Goal: Information Seeking & Learning: Learn about a topic

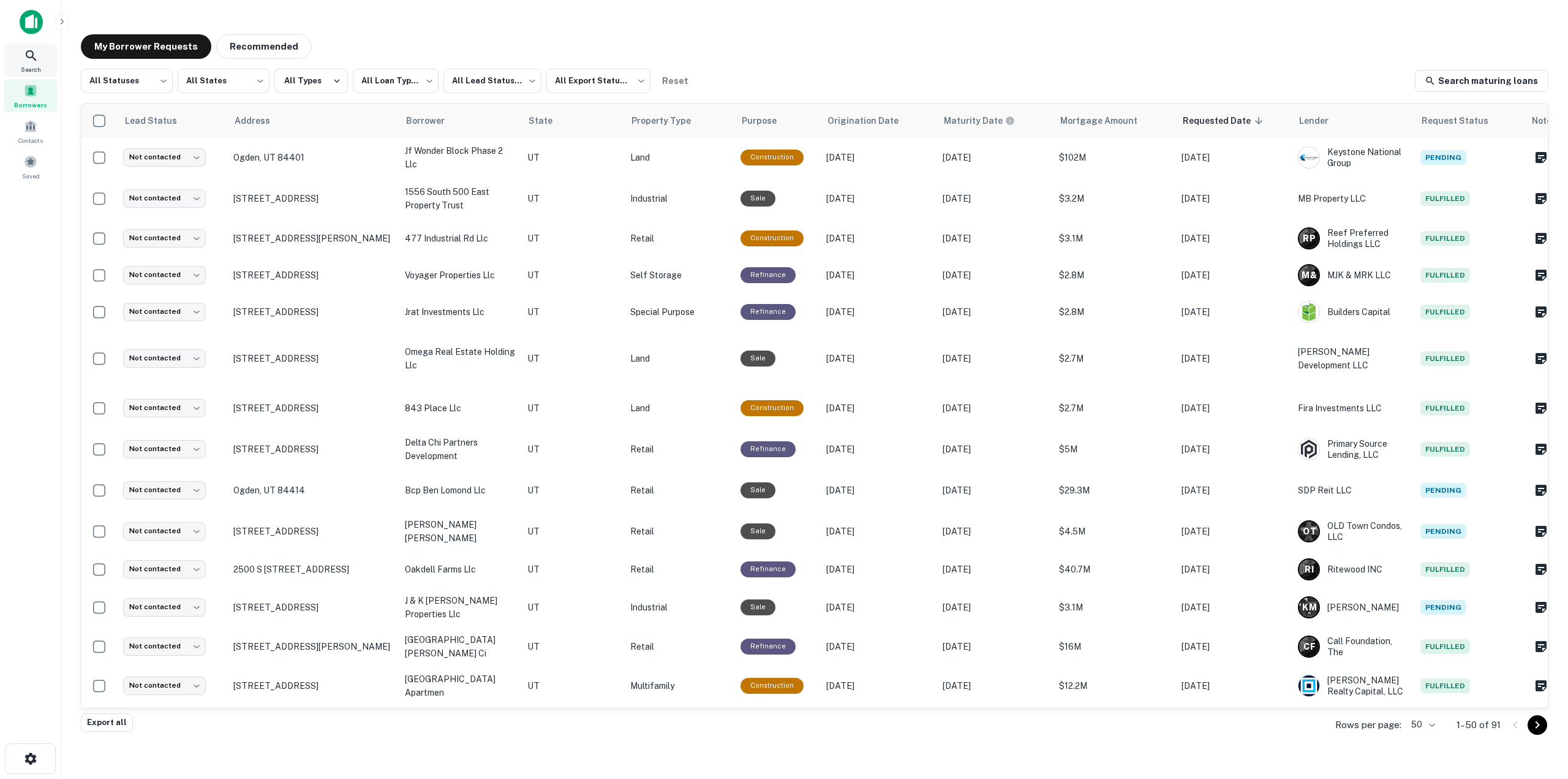
scroll to position [359, 0]
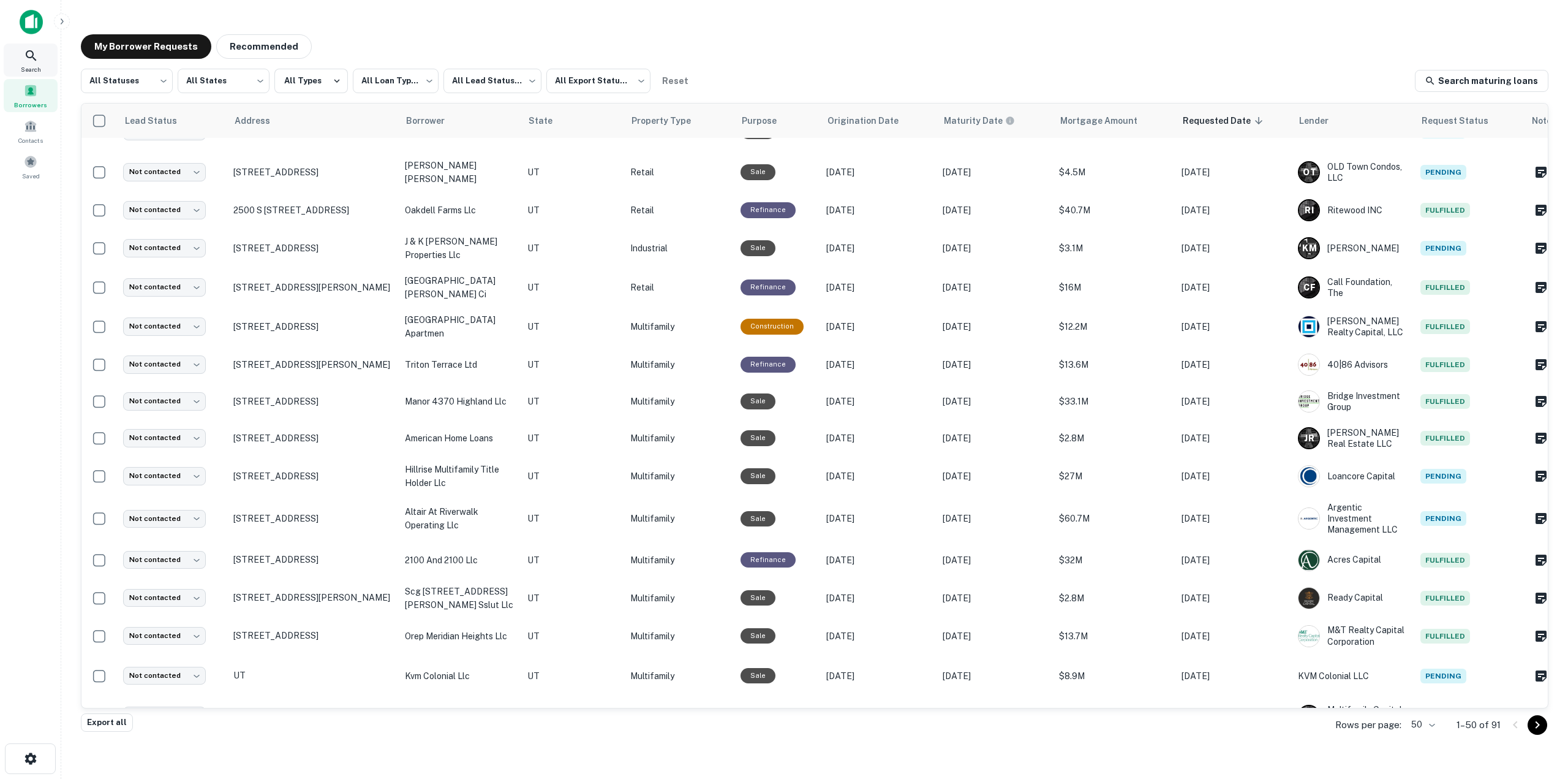
click at [30, 59] on icon at bounding box center [31, 56] width 15 height 15
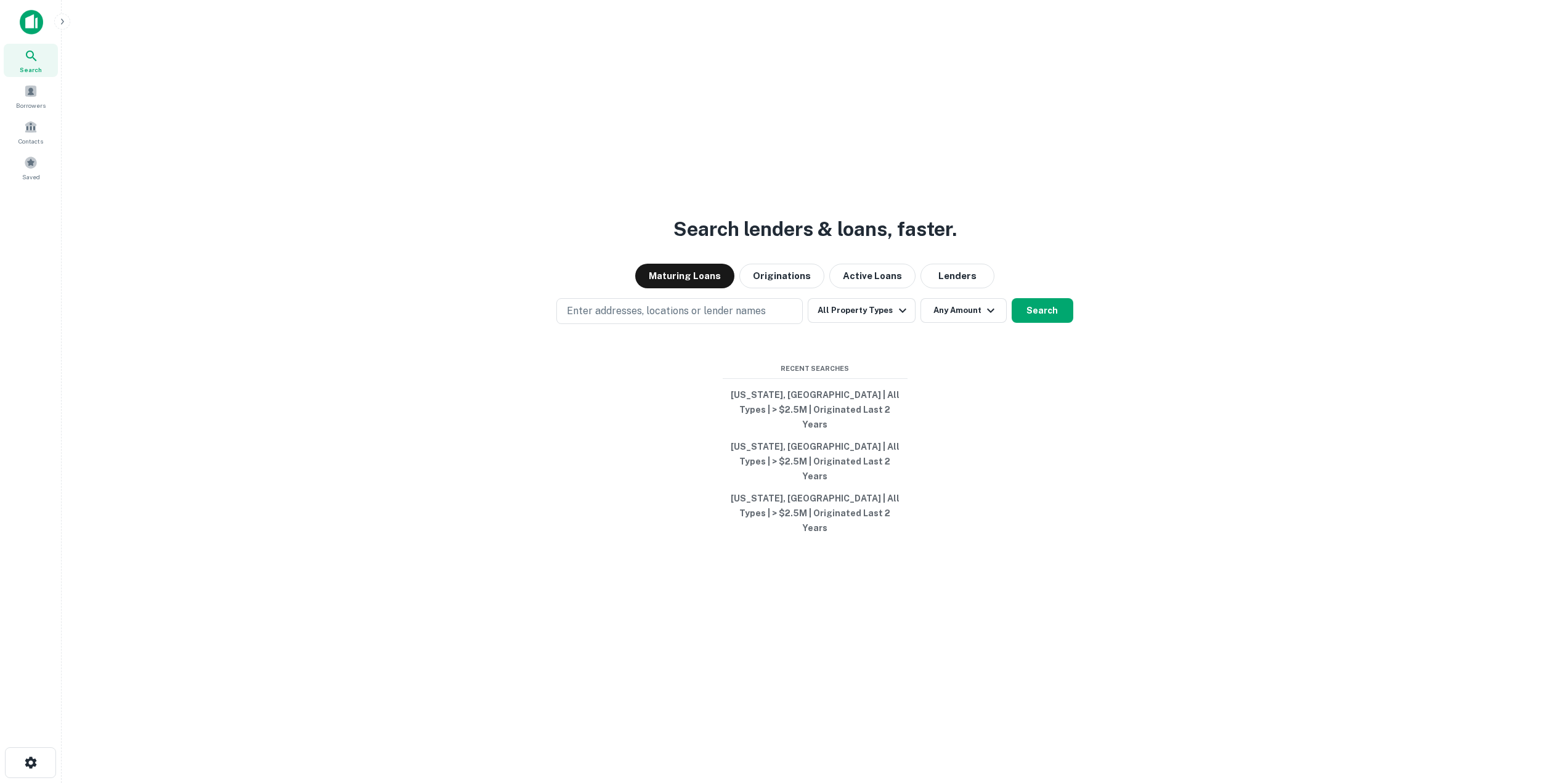
click at [612, 321] on button "Enter addresses, locations or lender names" at bounding box center [680, 311] width 247 height 26
paste input "**********"
type input "**********"
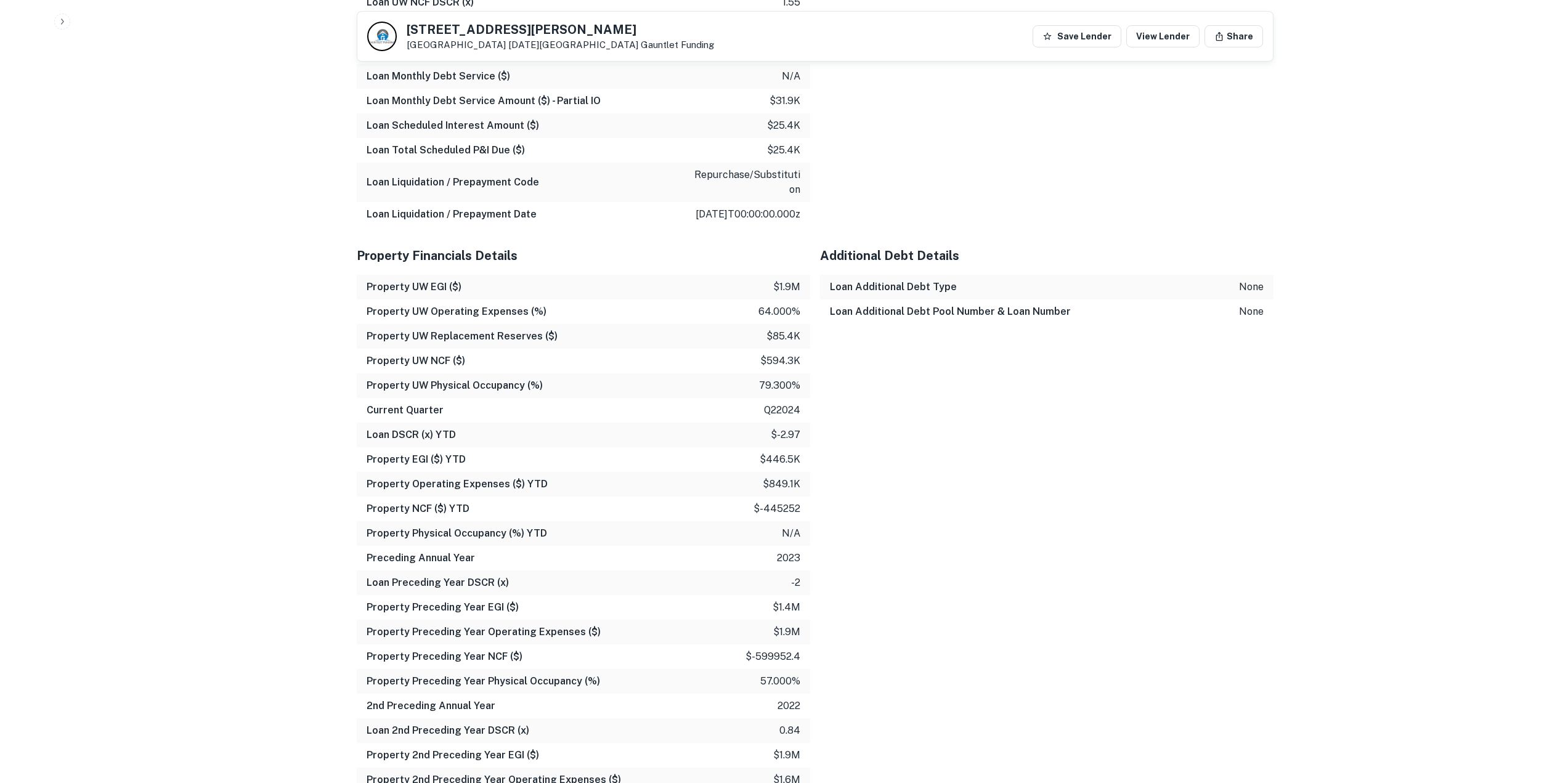
scroll to position [1602, 0]
drag, startPoint x: 787, startPoint y: 272, endPoint x: 780, endPoint y: 274, distance: 7.3
click at [781, 279] on p "$1.9m" at bounding box center [787, 286] width 27 height 15
drag, startPoint x: 762, startPoint y: 299, endPoint x: 772, endPoint y: 309, distance: 14.1
click at [772, 306] on div "Property UW Operating Expenses (%) 64.000%" at bounding box center [583, 311] width 453 height 24
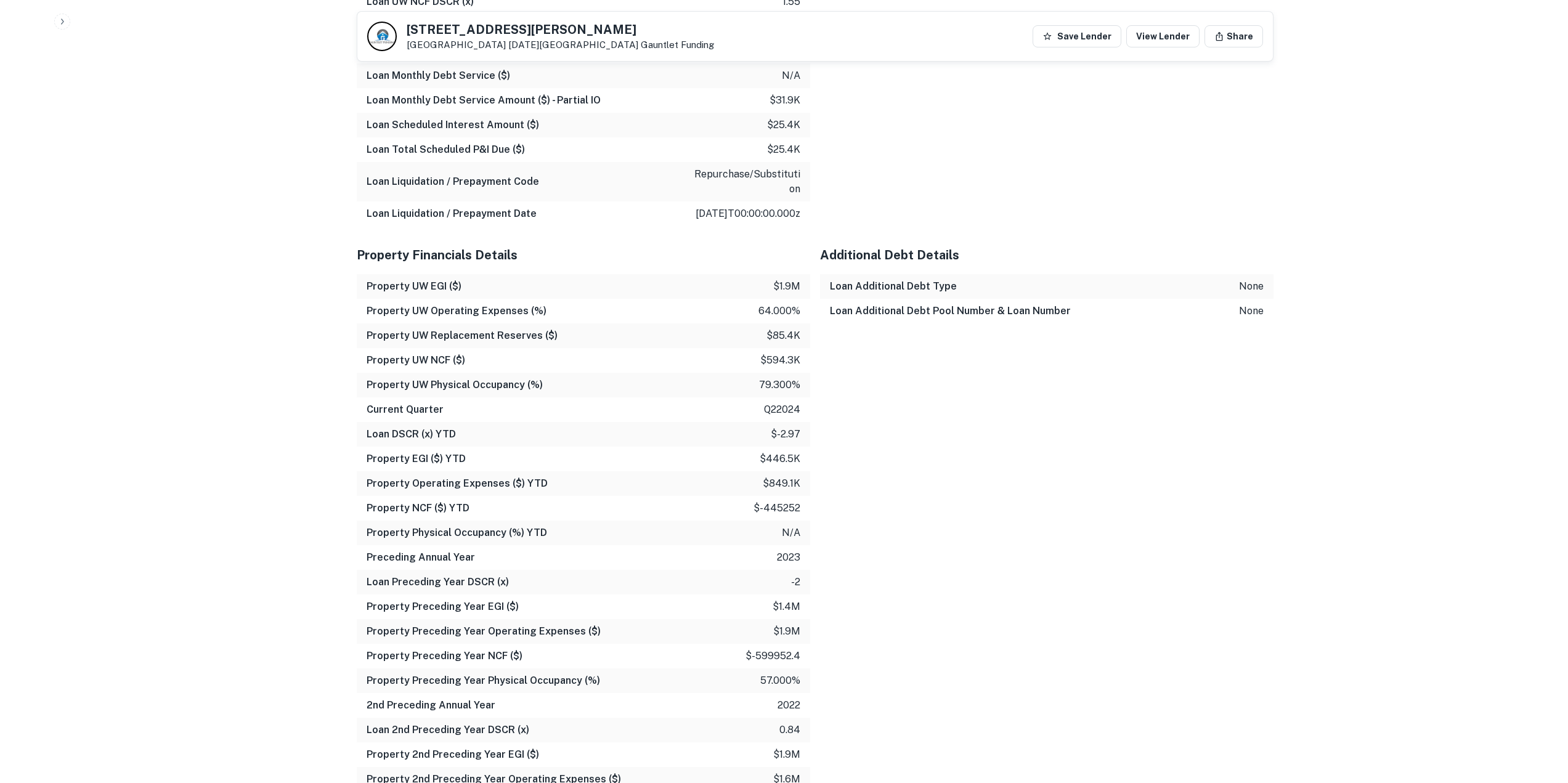
click at [762, 353] on p "$594.3k" at bounding box center [780, 360] width 40 height 15
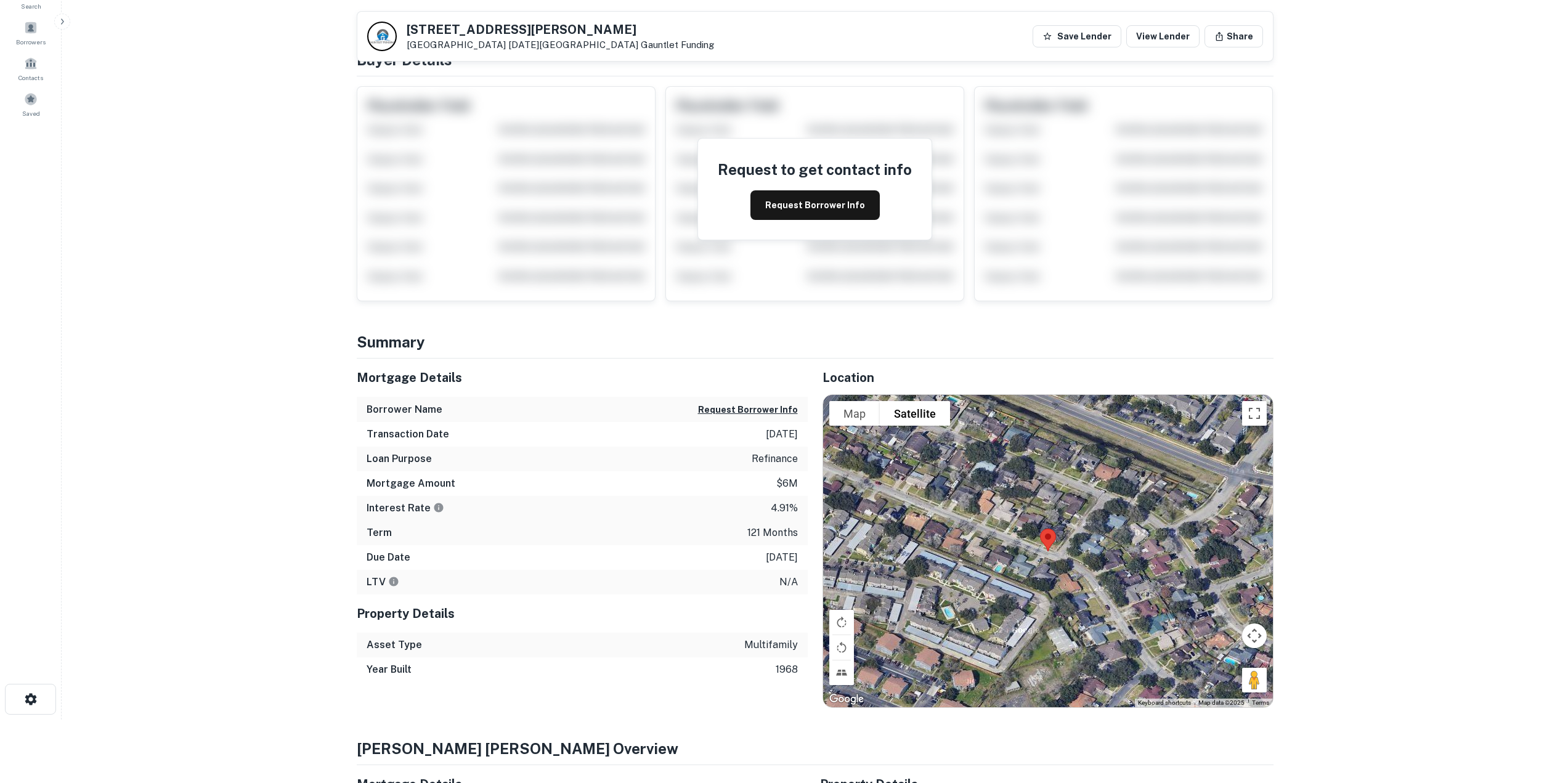
scroll to position [0, 0]
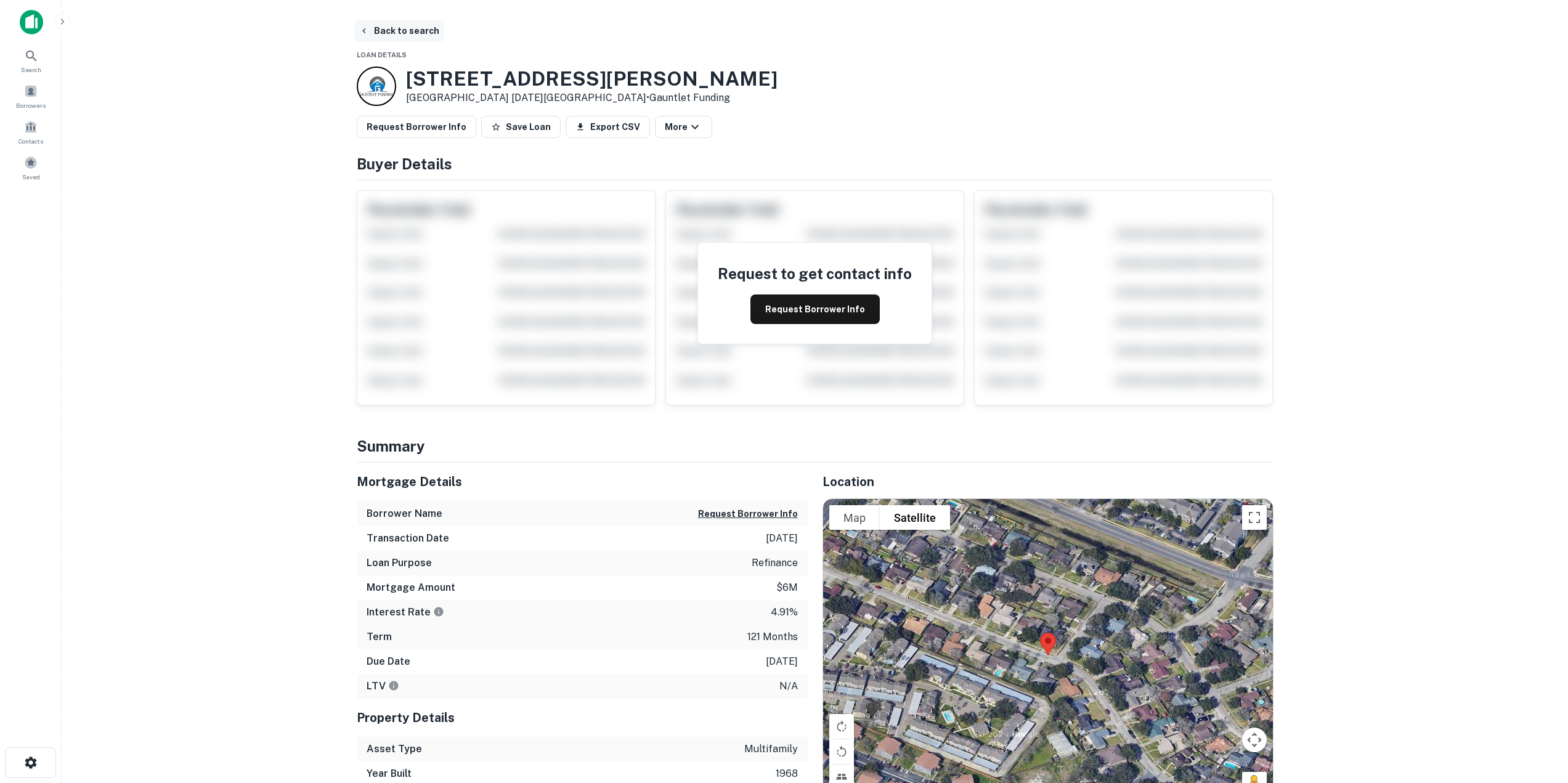
click at [368, 29] on icon "button" at bounding box center [364, 31] width 10 height 10
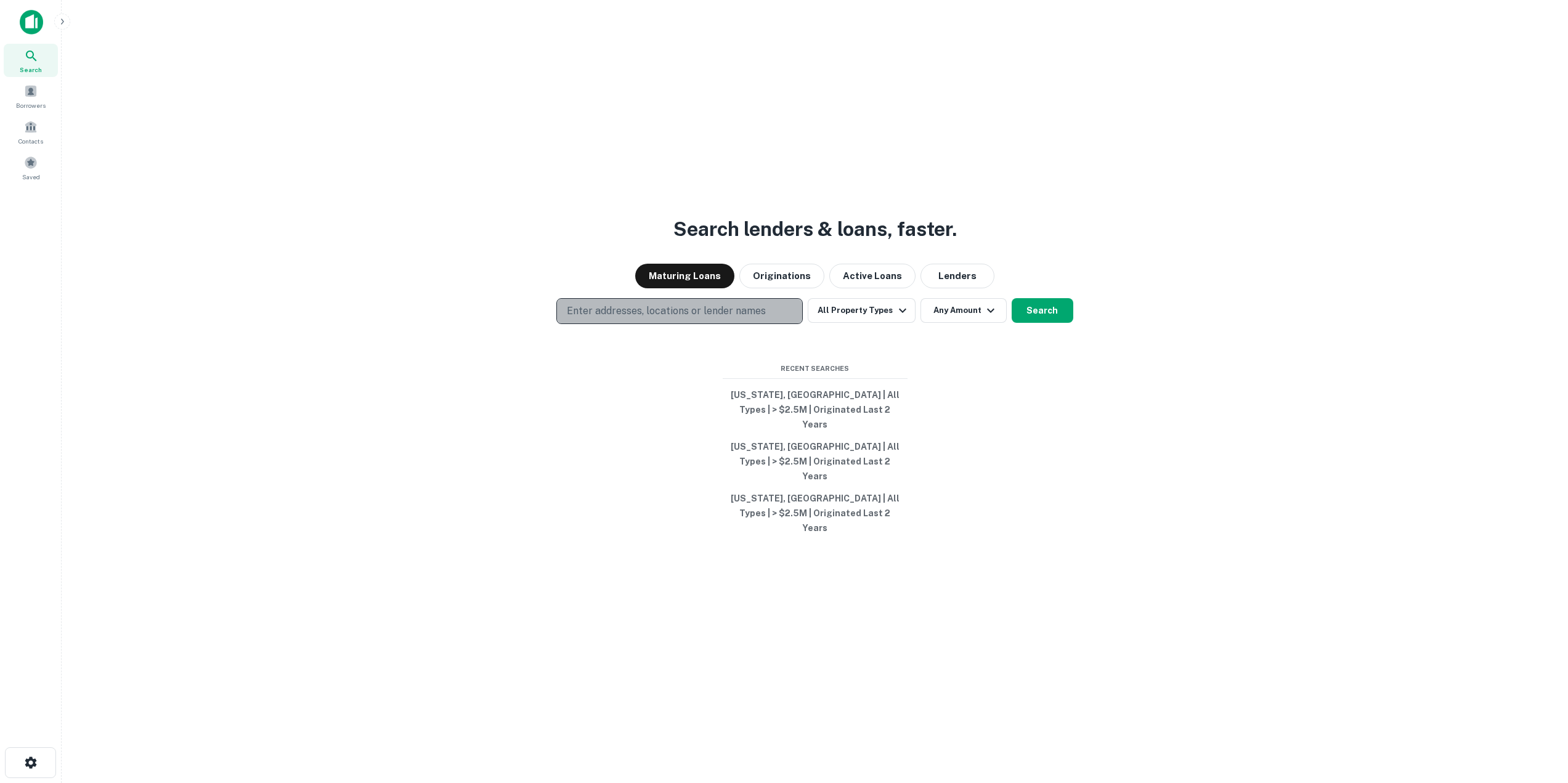
click at [576, 318] on p "Enter addresses, locations or lender names" at bounding box center [666, 311] width 199 height 15
type input "**********"
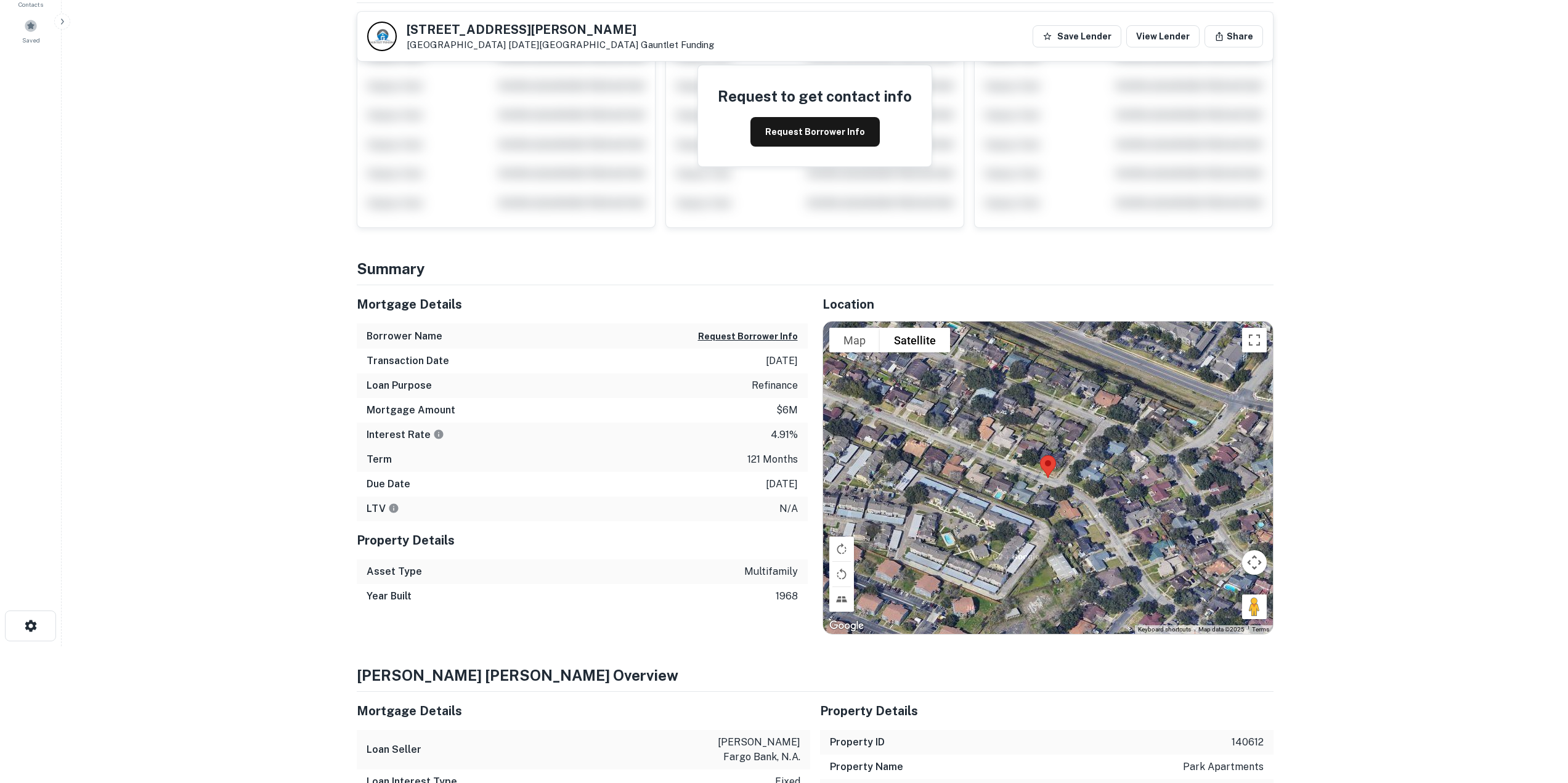
scroll to position [62, 0]
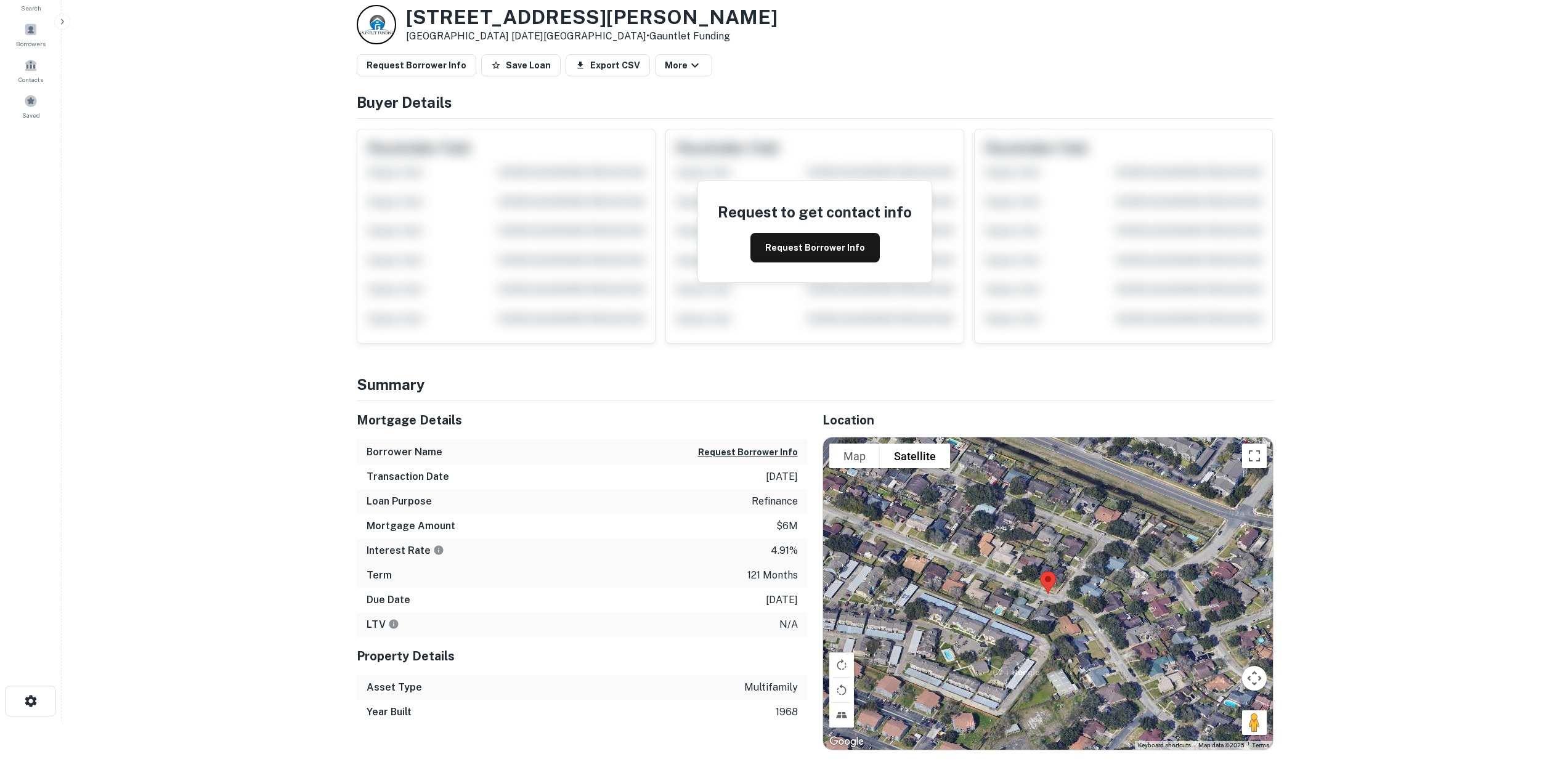
click at [377, 31] on div at bounding box center [376, 24] width 39 height 39
